Goal: Information Seeking & Learning: Check status

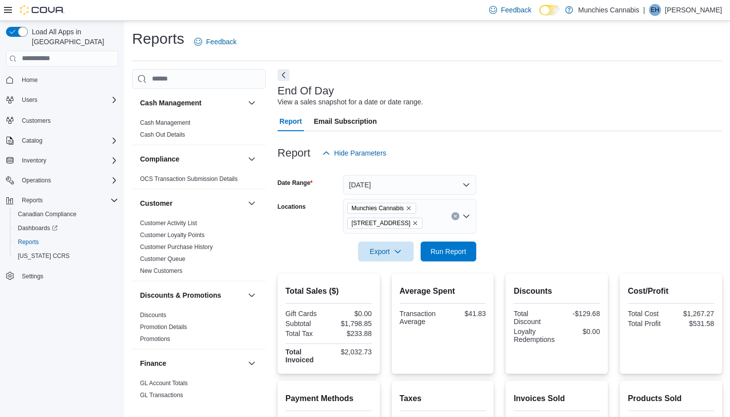
scroll to position [22, 0]
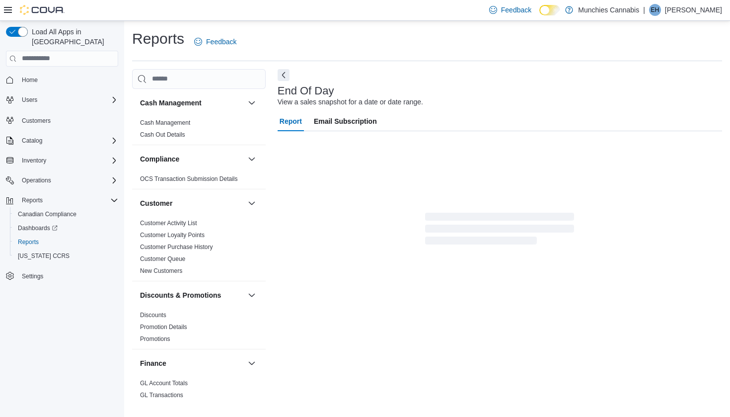
scroll to position [22, 0]
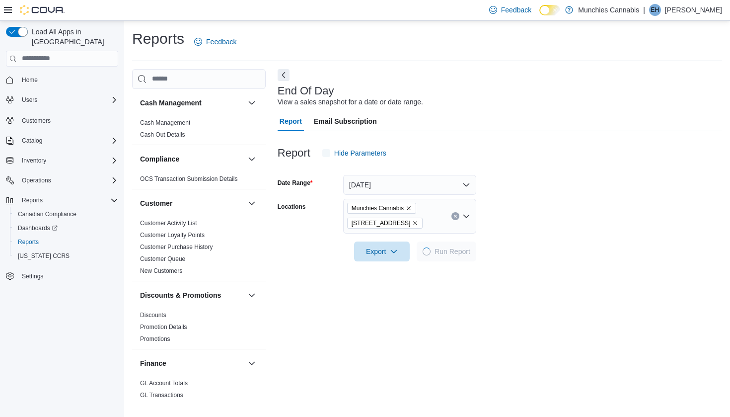
scroll to position [22, 0]
